Goal: Navigation & Orientation: Find specific page/section

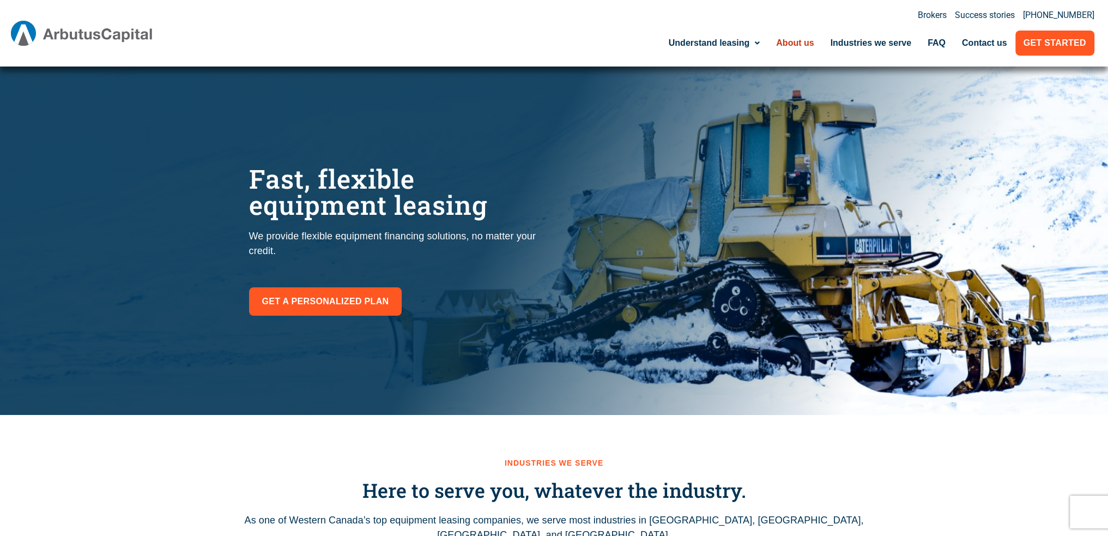
click at [785, 41] on link "About us" at bounding box center [795, 43] width 54 height 25
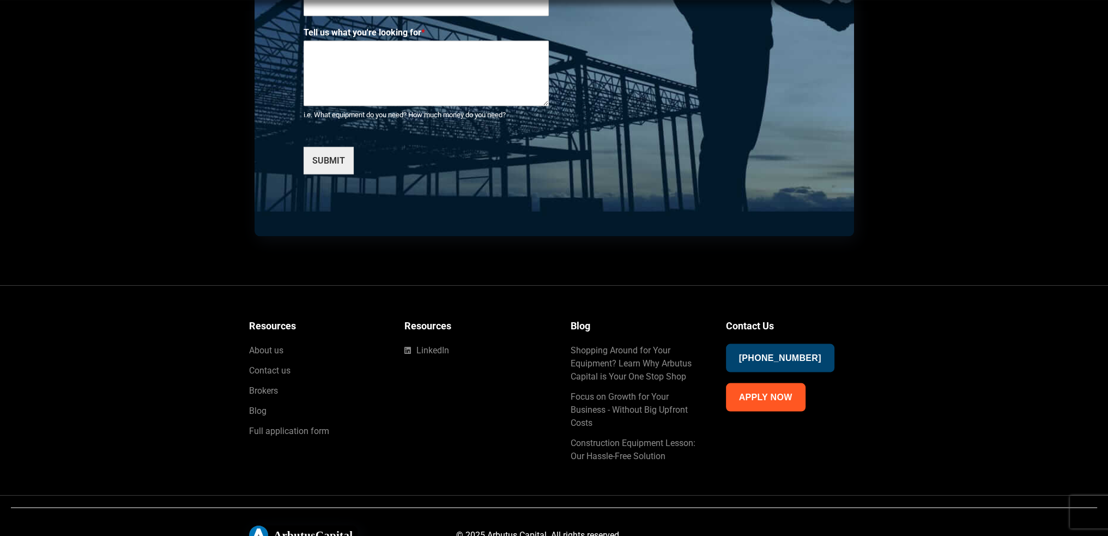
scroll to position [2846, 0]
